Goal: Information Seeking & Learning: Find specific fact

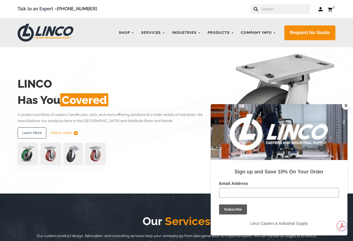
click at [270, 7] on input "text" at bounding box center [285, 9] width 49 height 10
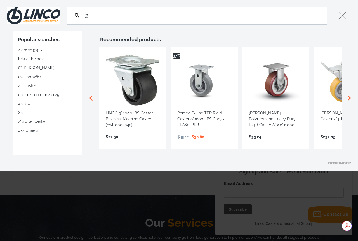
type input "2"
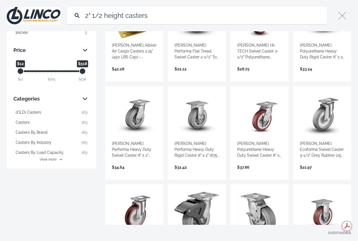
scroll to position [84, 0]
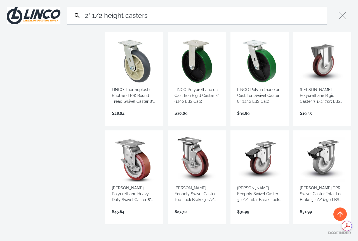
scroll to position [615, 0]
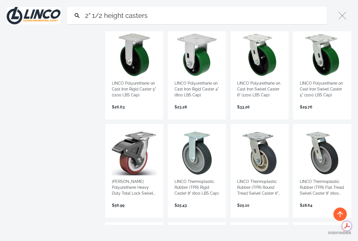
scroll to position [279, 0]
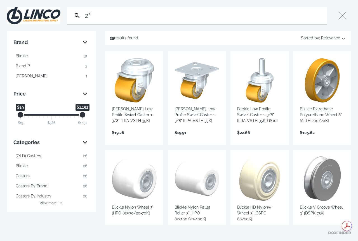
type input "2"
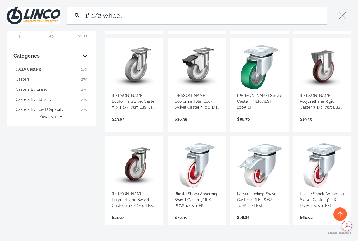
scroll to position [140, 0]
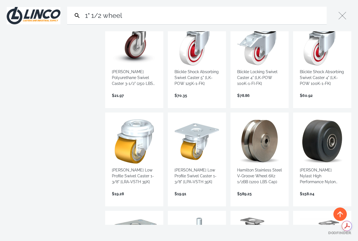
scroll to position [251, 0]
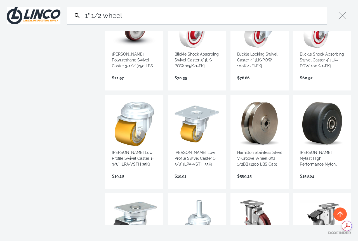
type input "1" 1/2 wheel"
click at [199, 182] on link "View more →" at bounding box center [196, 182] width 45 height 0
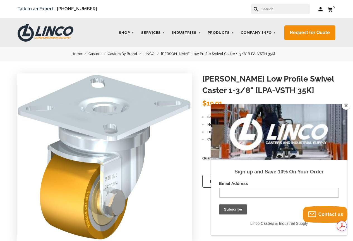
click at [345, 104] on button "Close" at bounding box center [346, 105] width 8 height 8
